Goal: Information Seeking & Learning: Learn about a topic

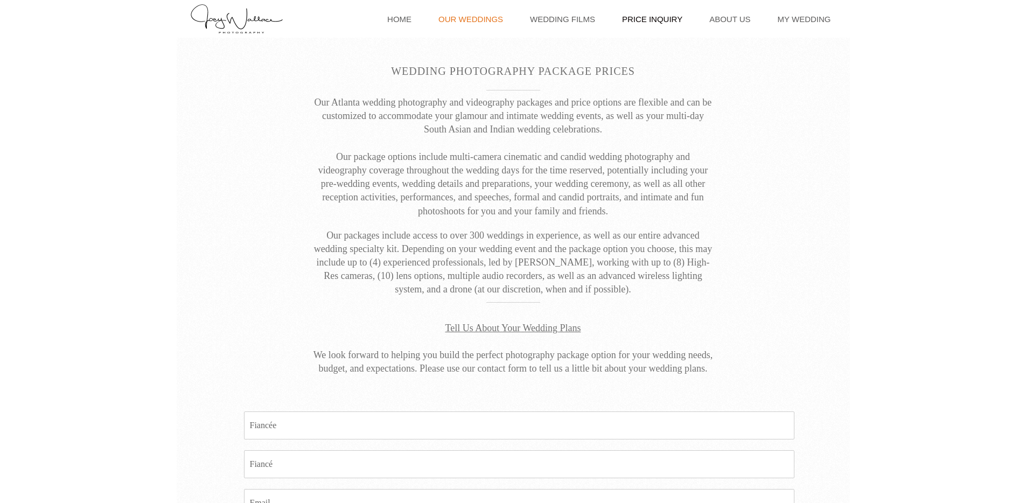
click at [496, 16] on link "Our Weddings" at bounding box center [470, 19] width 75 height 38
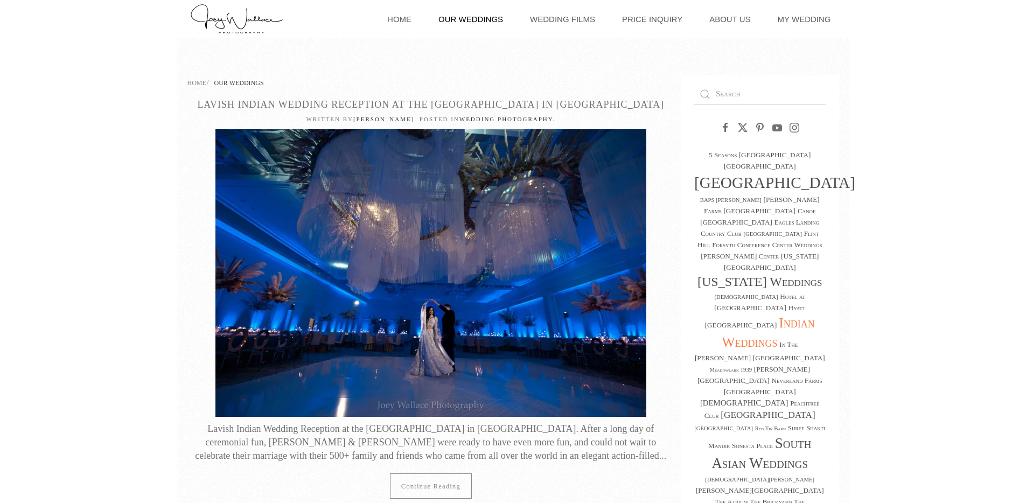
click at [770, 315] on link "Indian Weddings" at bounding box center [767, 332] width 93 height 35
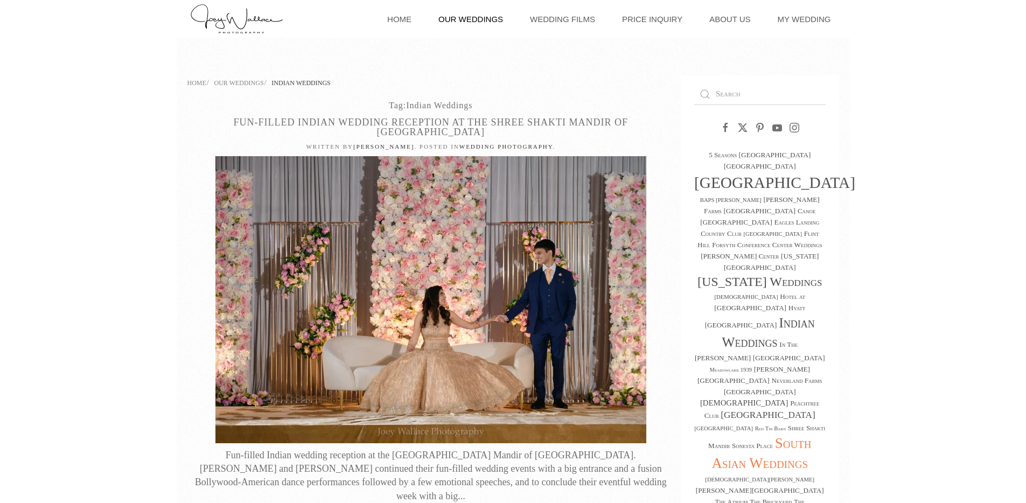
click at [771, 435] on link "South Asian Weddings" at bounding box center [762, 453] width 100 height 36
click at [785, 435] on link "South Asian Weddings" at bounding box center [762, 453] width 100 height 36
